Goal: Feedback & Contribution: Leave review/rating

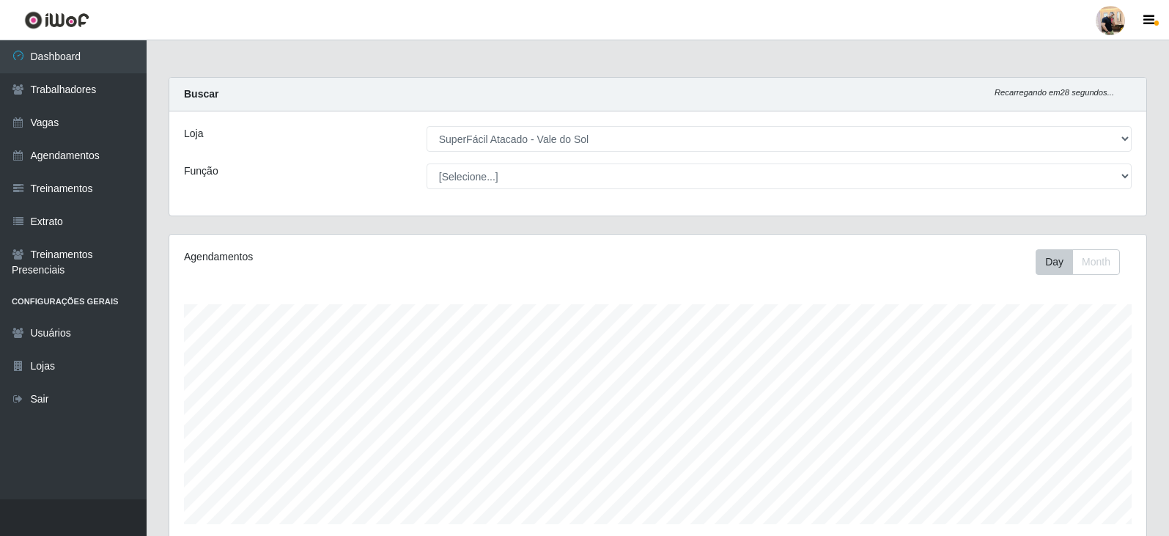
select select "502"
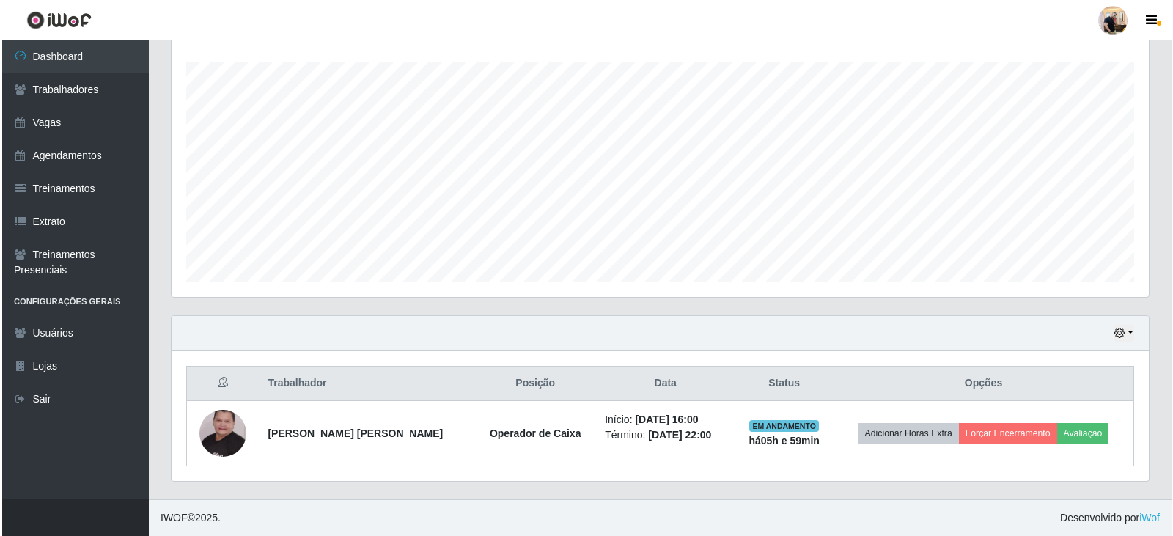
scroll to position [304, 977]
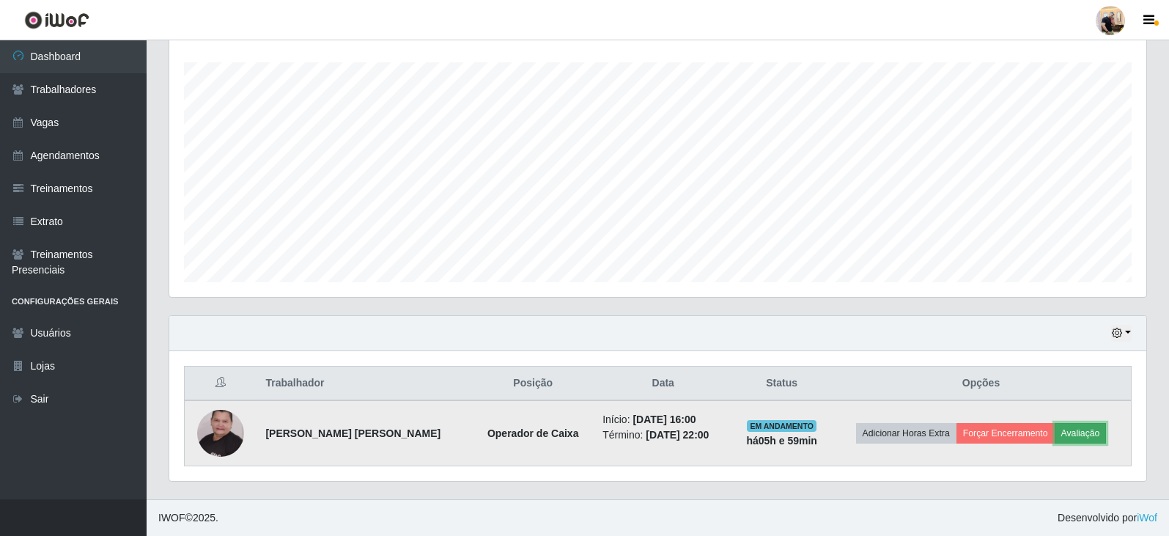
click at [1082, 438] on button "Avaliação" at bounding box center [1081, 433] width 52 height 21
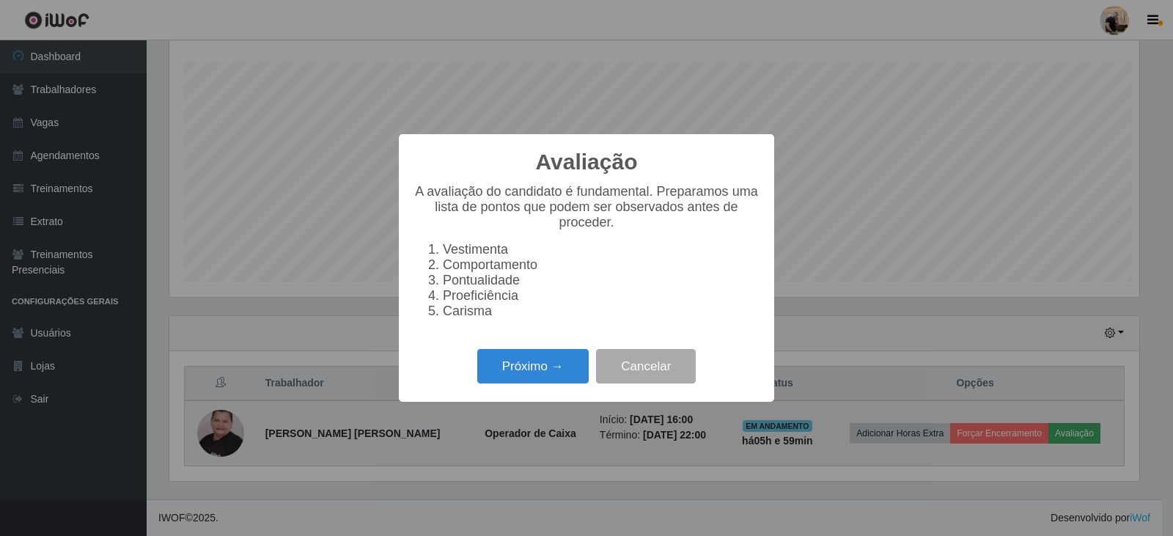
scroll to position [304, 970]
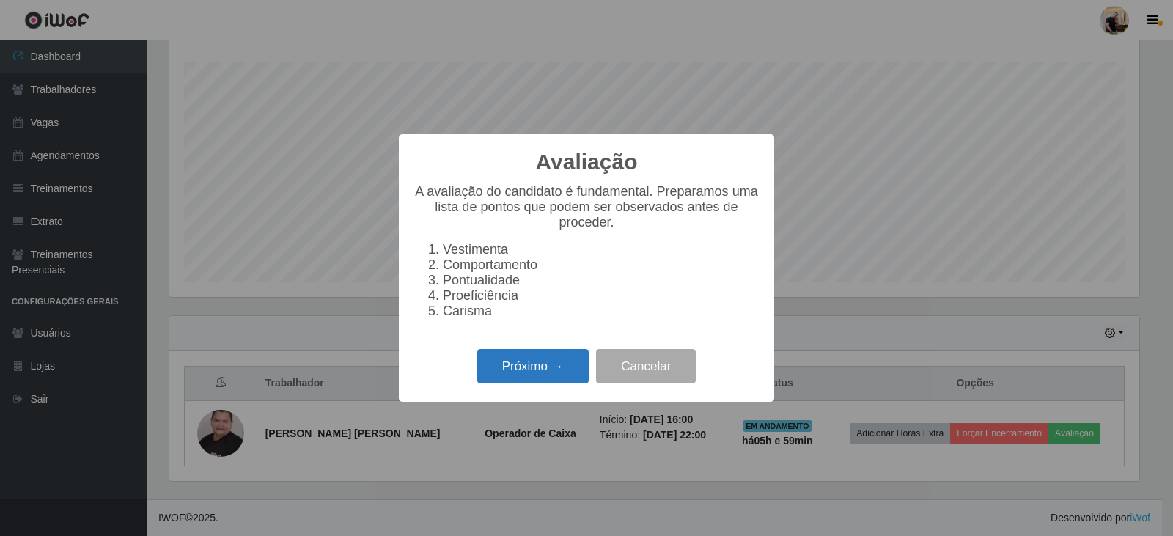
click at [543, 380] on button "Próximo →" at bounding box center [532, 366] width 111 height 34
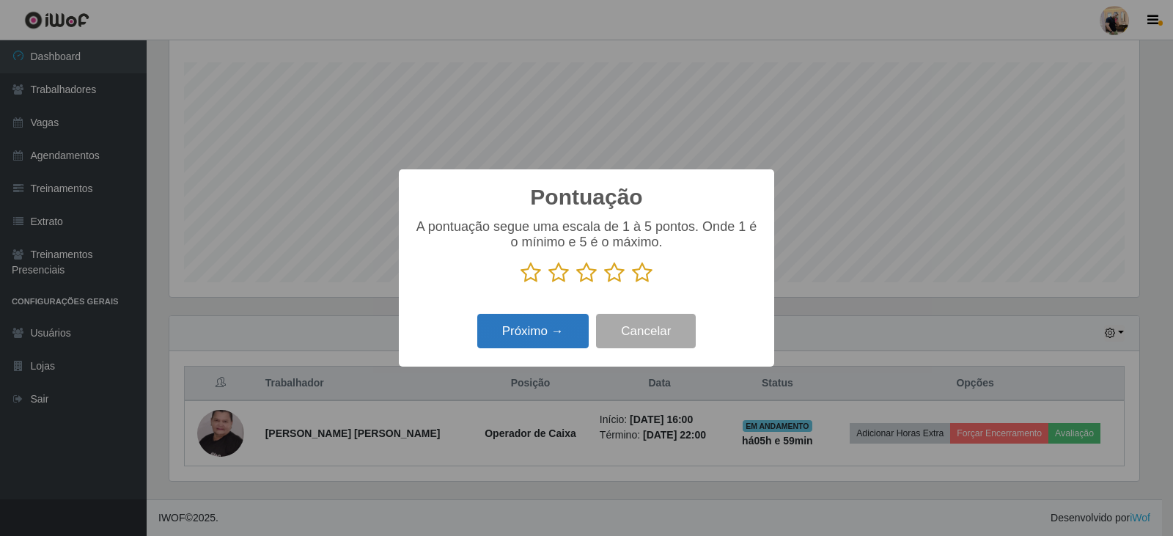
scroll to position [732520, 731855]
click at [632, 267] on icon at bounding box center [642, 273] width 21 height 22
click at [632, 284] on input "radio" at bounding box center [632, 284] width 0 height 0
click at [555, 334] on button "Próximo →" at bounding box center [532, 331] width 111 height 34
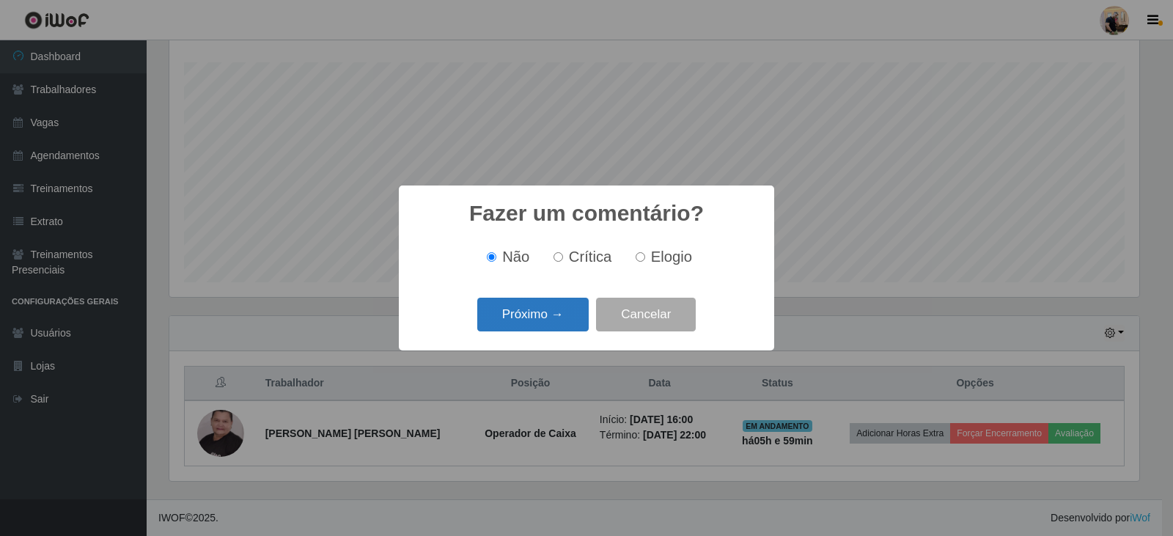
click at [530, 323] on button "Próximo →" at bounding box center [532, 315] width 111 height 34
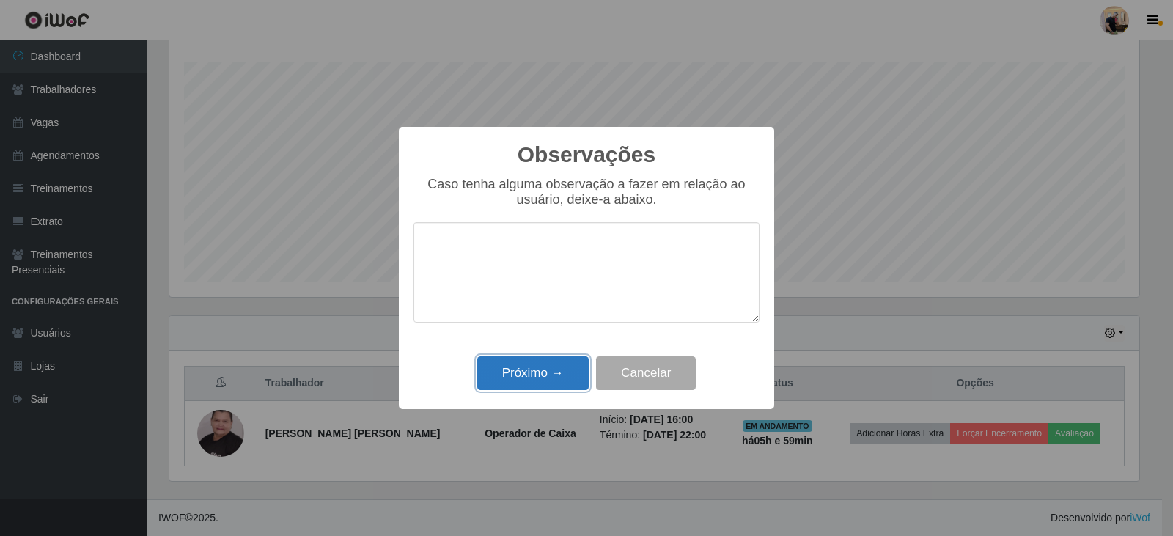
click at [547, 378] on button "Próximo →" at bounding box center [532, 373] width 111 height 34
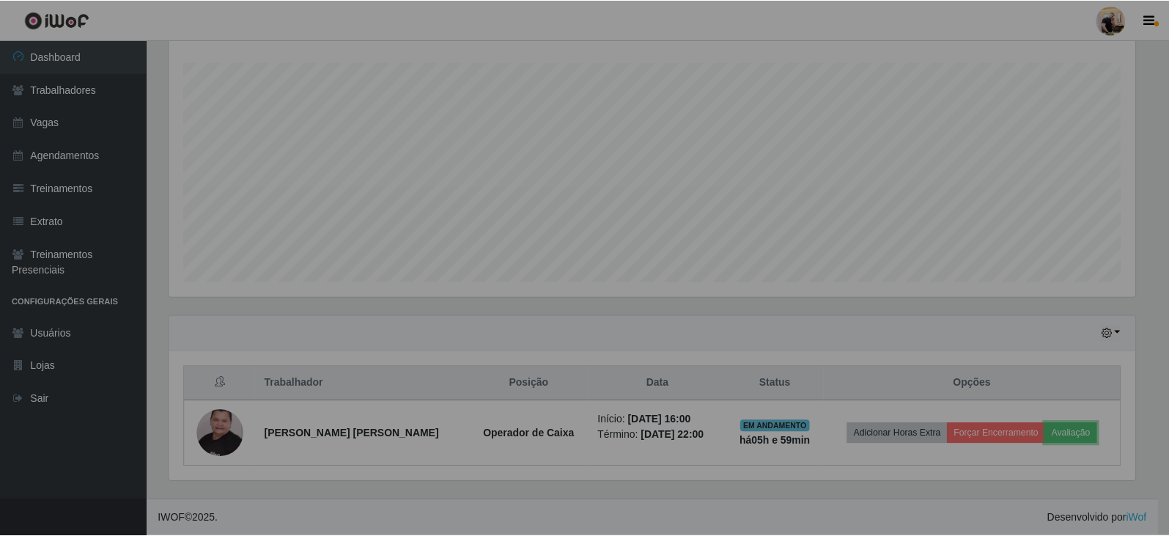
scroll to position [304, 977]
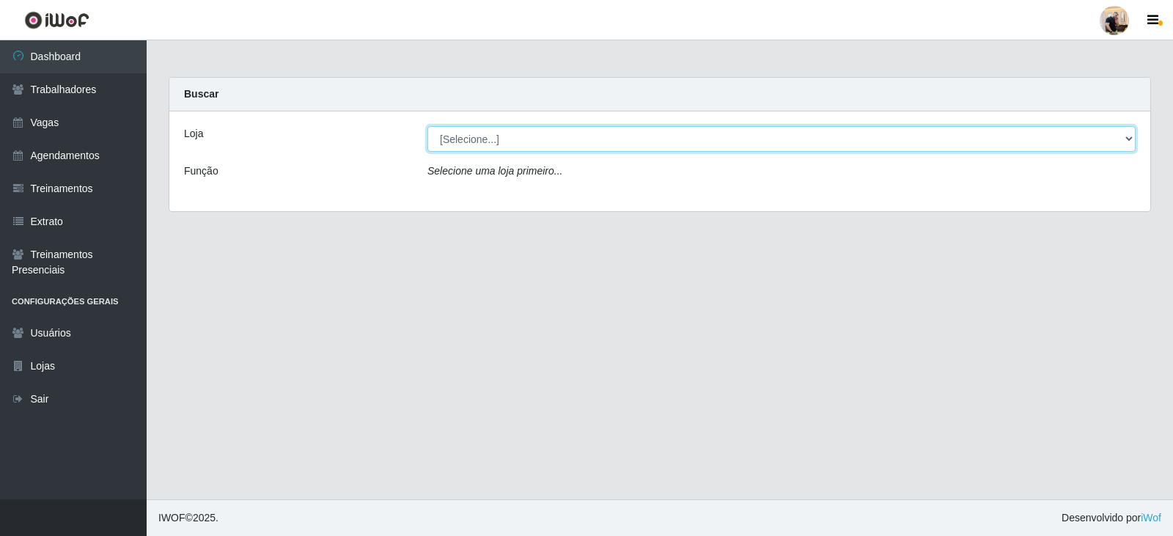
click at [613, 149] on select "[Selecione...] SuperFácil Atacado - Vale do Sol" at bounding box center [781, 139] width 708 height 26
select select "502"
click at [427, 126] on select "[Selecione...] SuperFácil Atacado - Vale do Sol" at bounding box center [781, 139] width 708 height 26
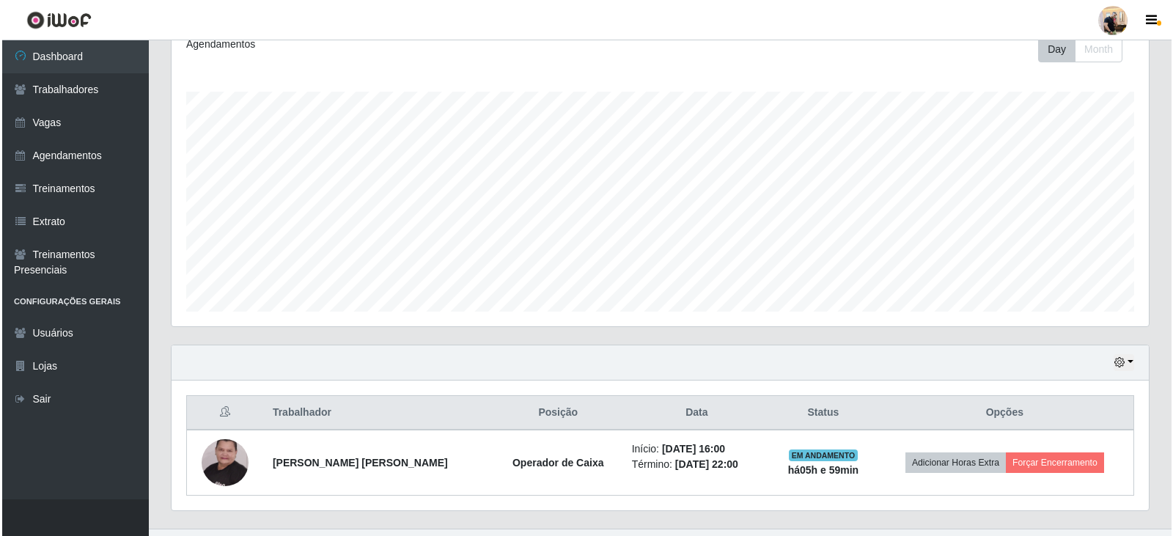
scroll to position [220, 0]
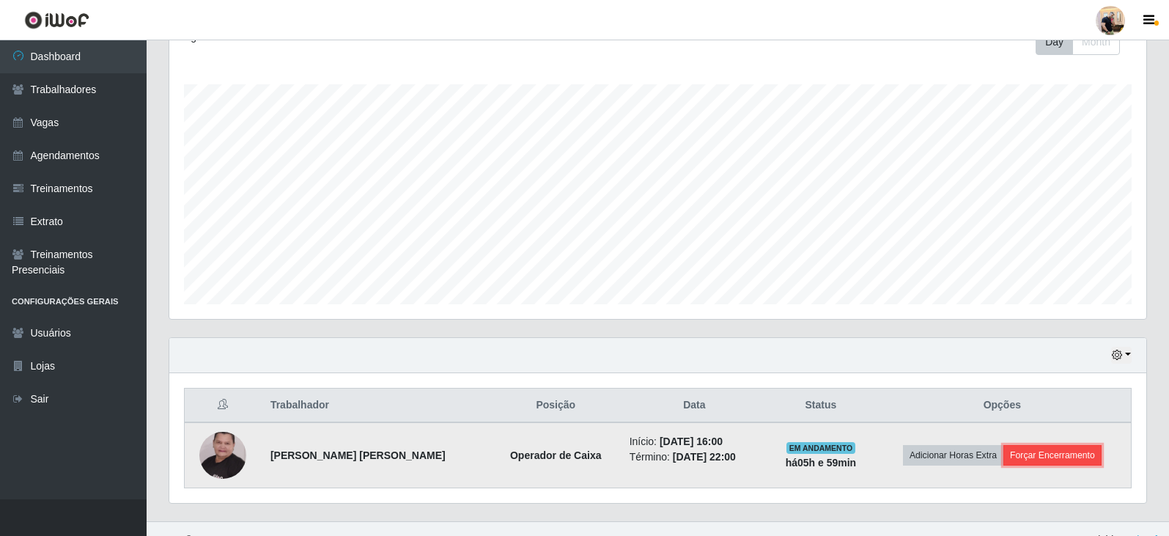
click at [1065, 456] on button "Forçar Encerramento" at bounding box center [1052, 455] width 98 height 21
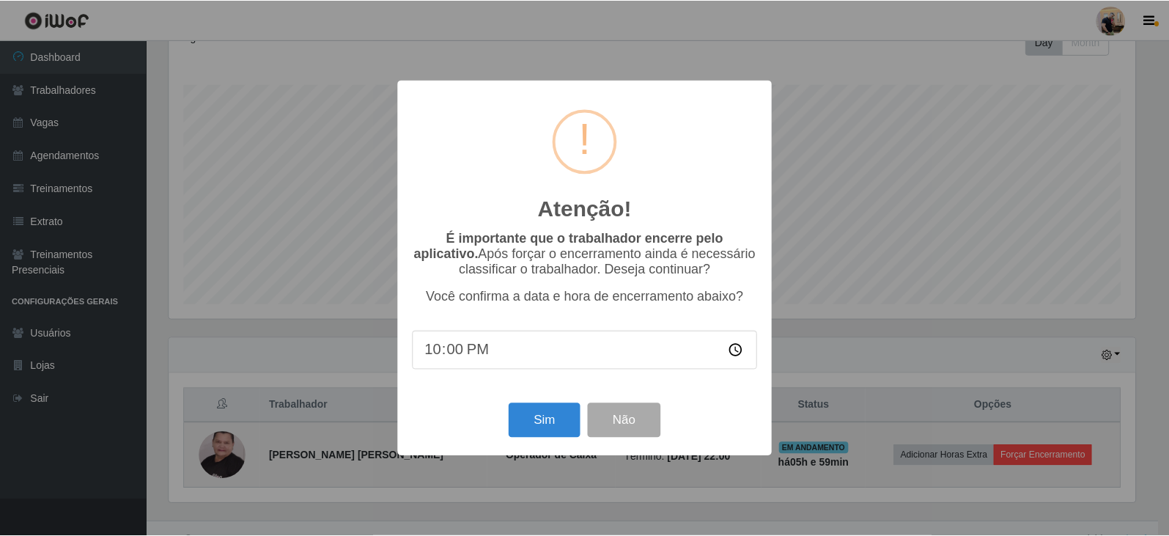
scroll to position [304, 970]
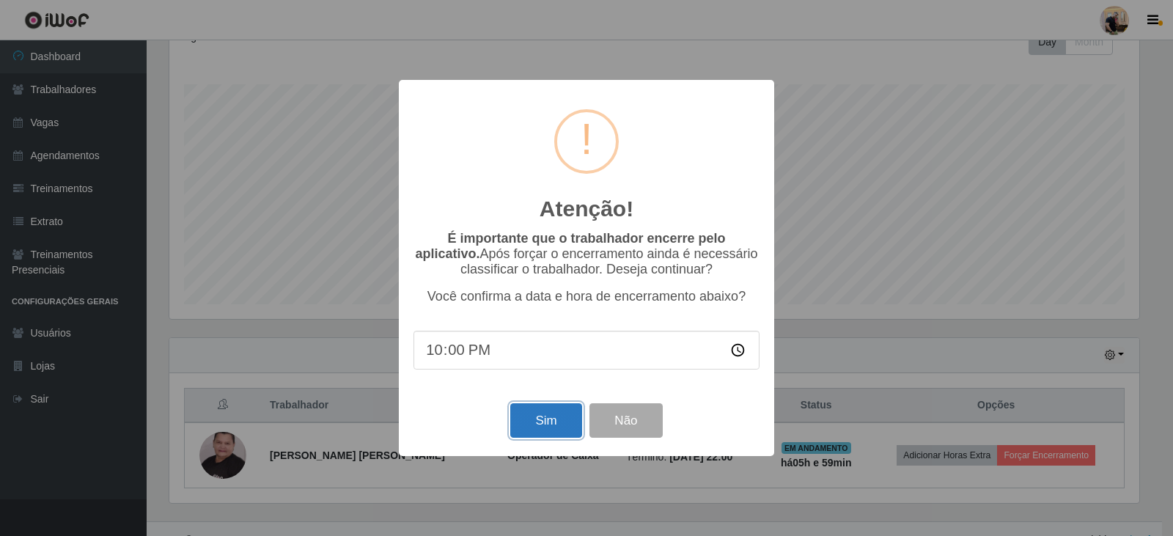
click at [553, 427] on button "Sim" at bounding box center [545, 420] width 71 height 34
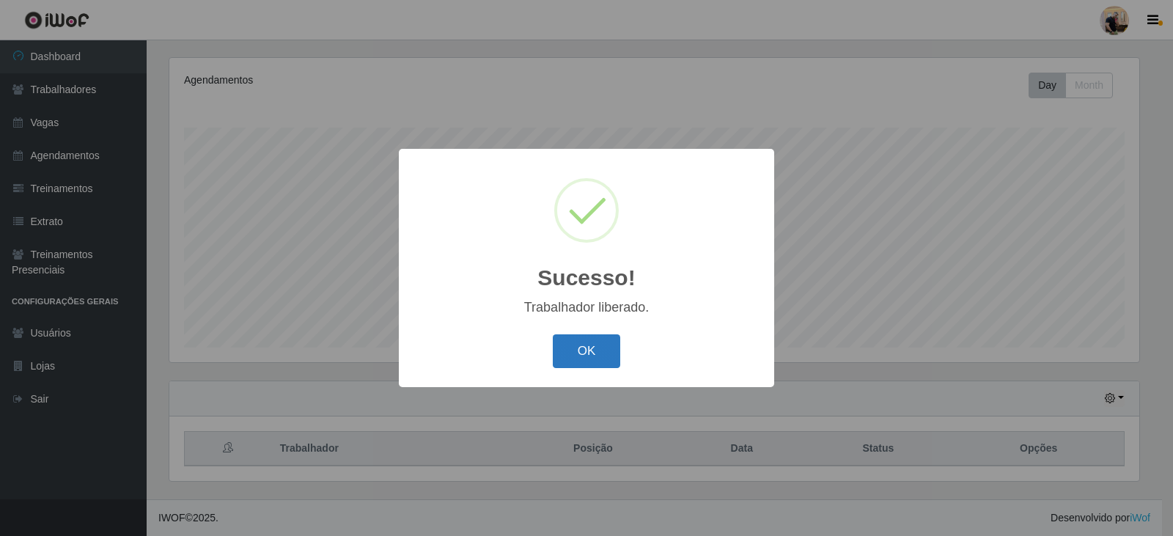
click at [582, 341] on button "OK" at bounding box center [587, 351] width 68 height 34
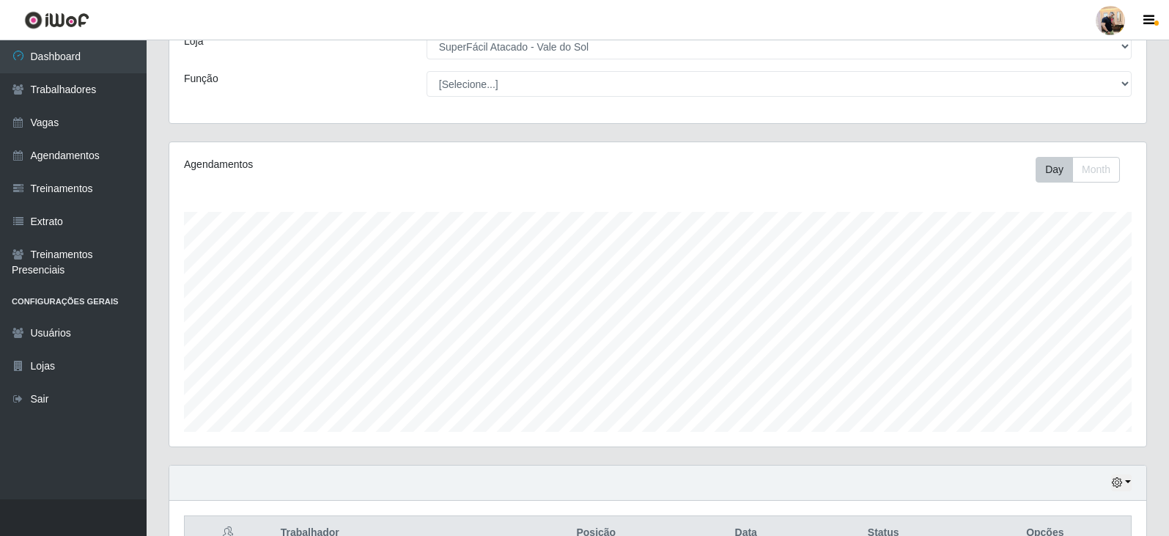
scroll to position [0, 0]
